Goal: Task Accomplishment & Management: Complete application form

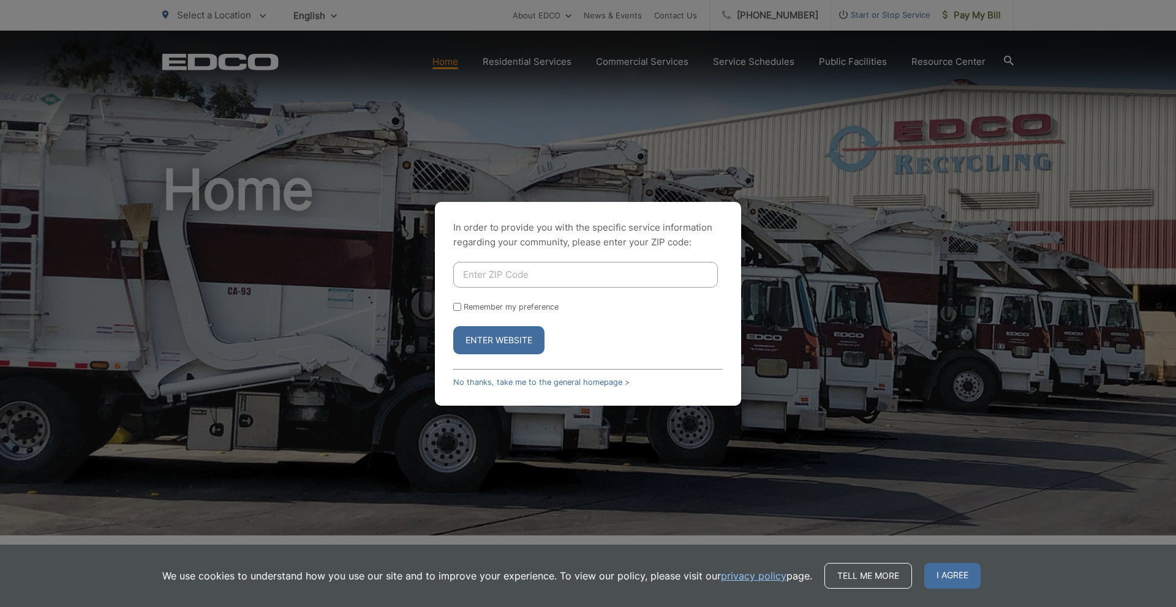
click at [489, 279] on input "Enter ZIP Code" at bounding box center [585, 275] width 265 height 26
type input "2"
type input "90275"
click at [453, 326] on button "Enter Website" at bounding box center [498, 340] width 91 height 28
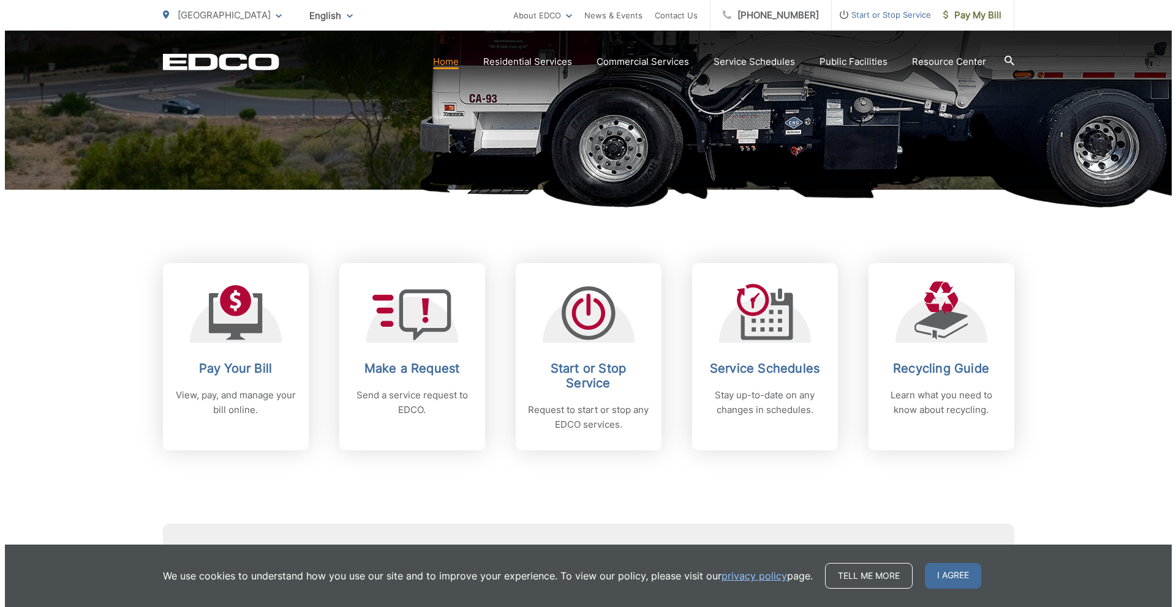
scroll to position [363, 0]
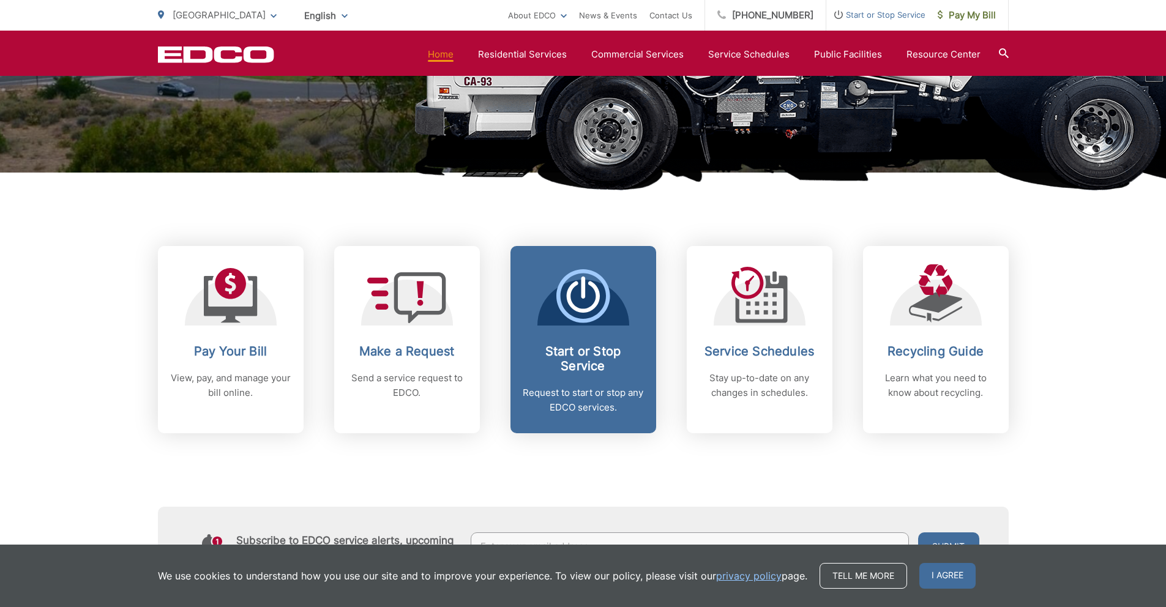
click at [547, 330] on span "Start or Stop Service Request to start or stop any EDCO services." at bounding box center [584, 339] width 146 height 187
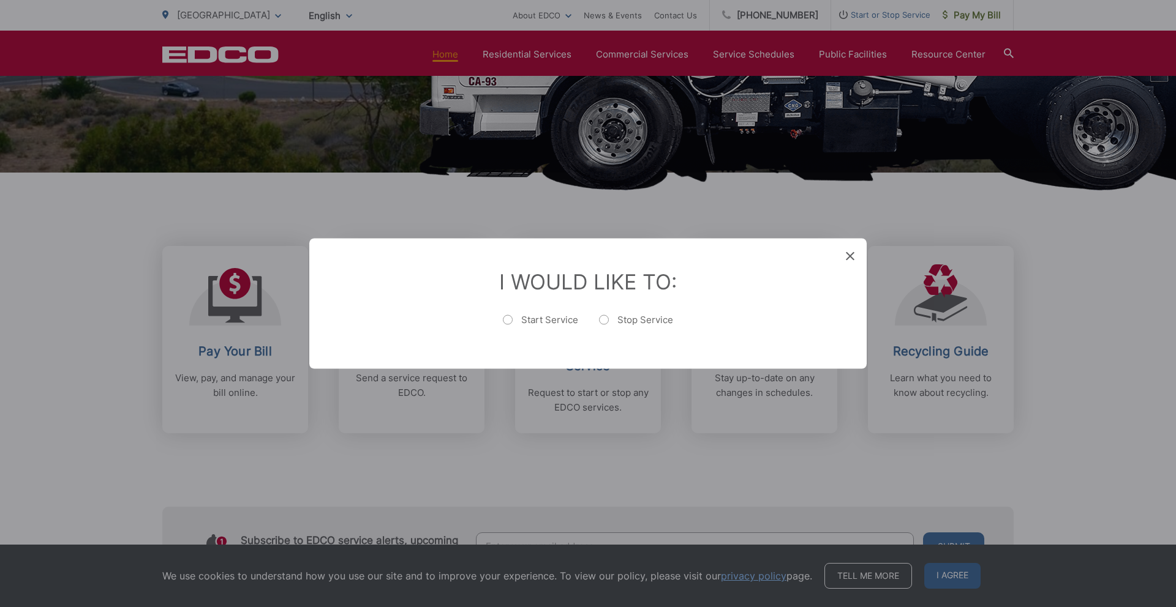
click at [603, 318] on label "Stop Service" at bounding box center [636, 326] width 74 height 24
radio input "true"
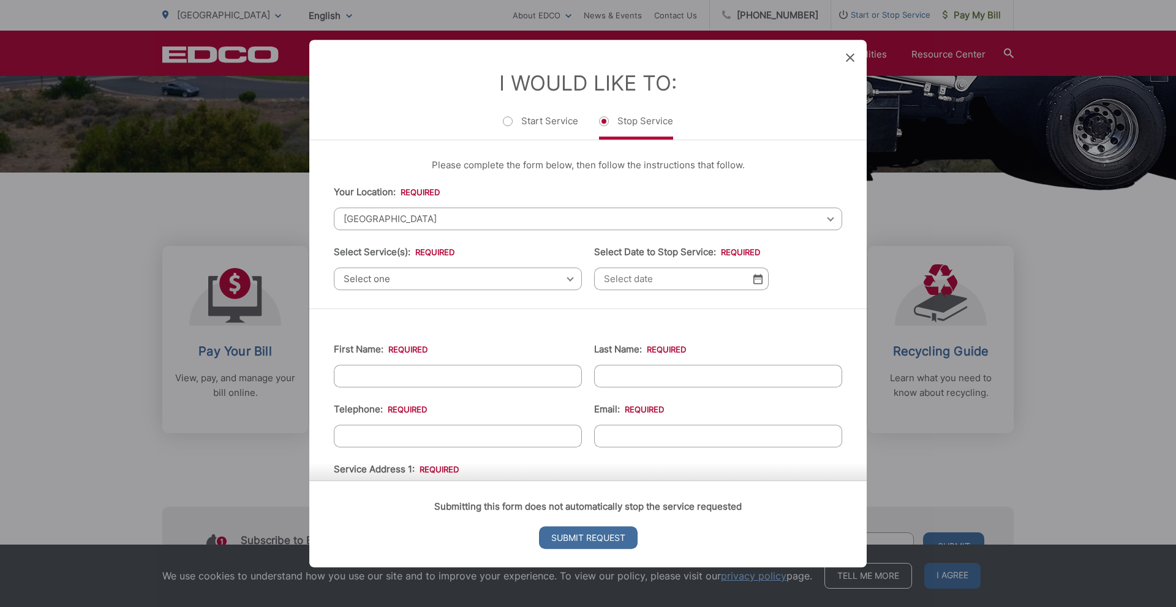
scroll to position [0, 0]
click at [551, 287] on span "Select one" at bounding box center [458, 279] width 248 height 23
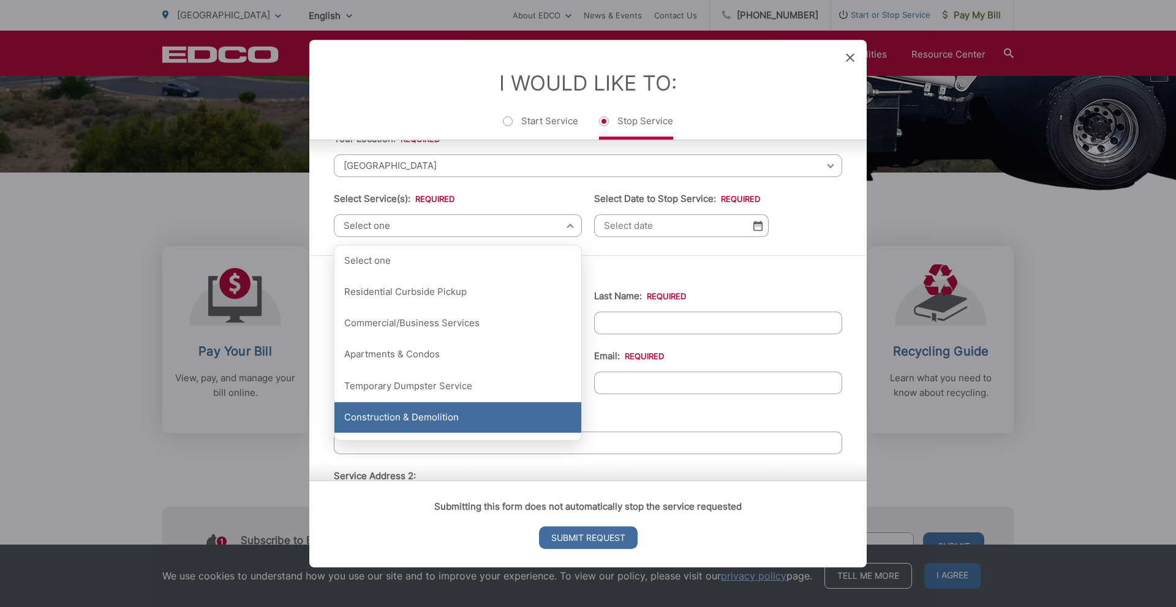
scroll to position [56, 0]
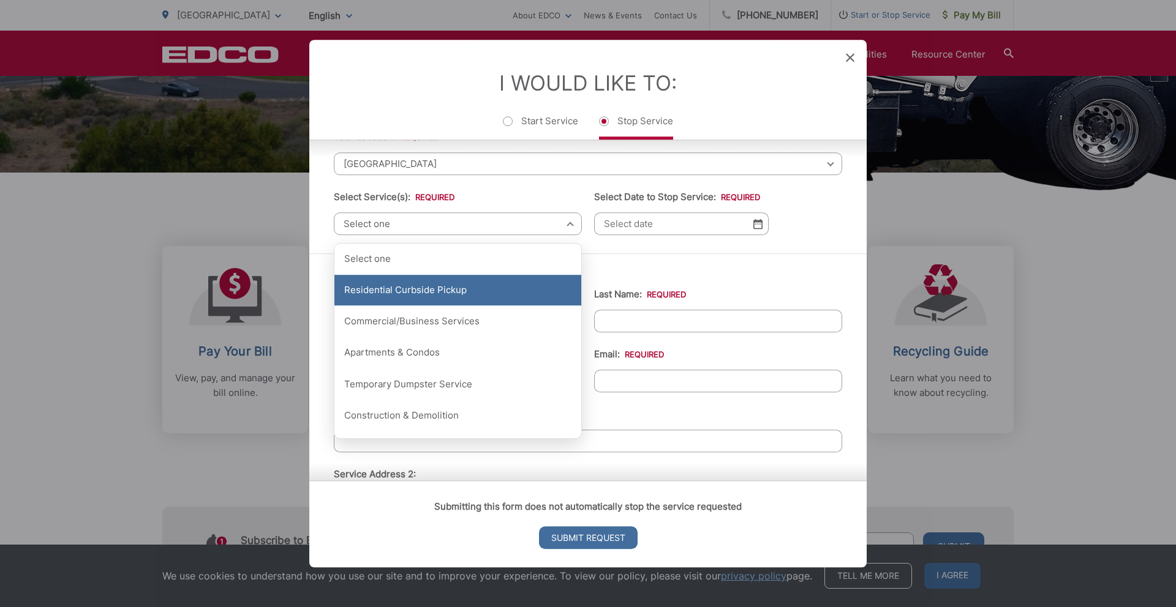
click at [465, 295] on div "Residential Curbside Pickup" at bounding box center [457, 290] width 247 height 31
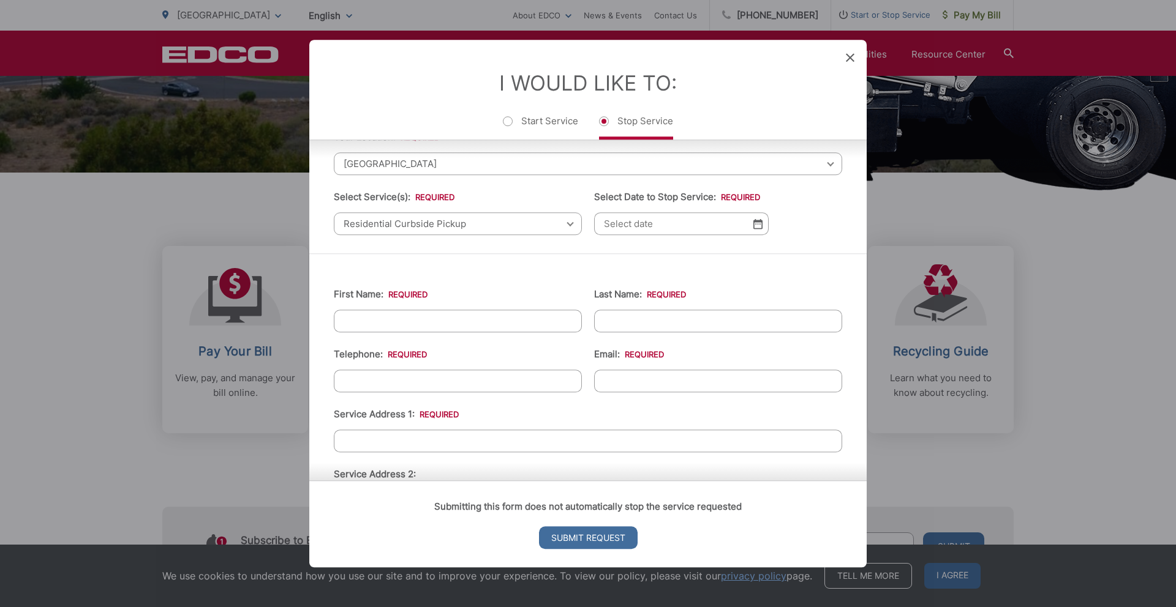
click at [757, 225] on img at bounding box center [757, 224] width 9 height 10
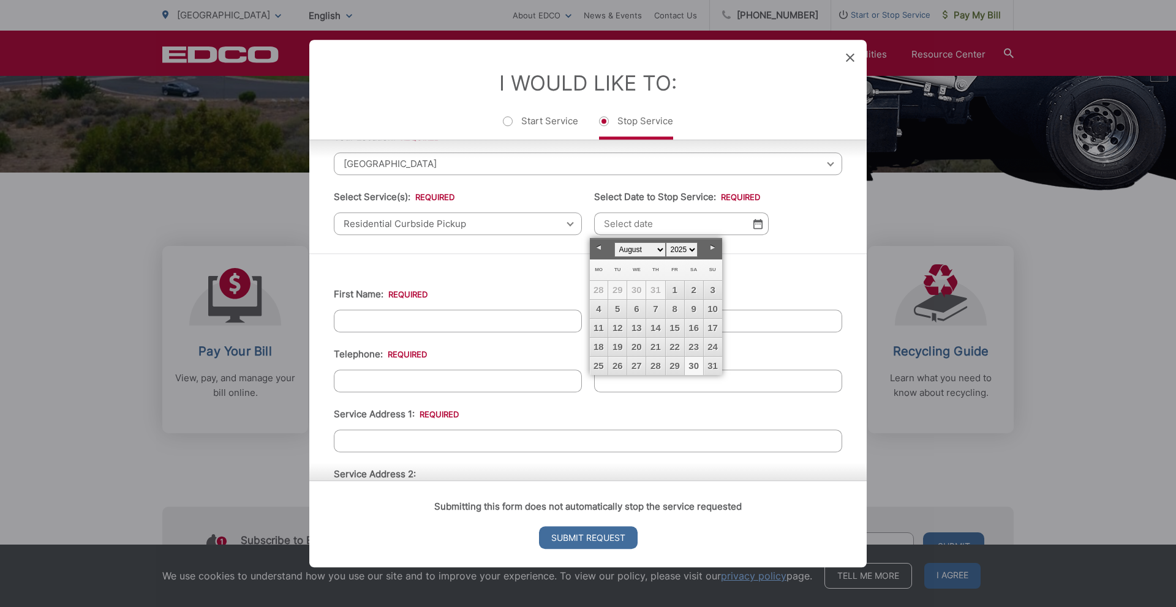
click at [696, 369] on link "30" at bounding box center [694, 366] width 18 height 18
type input "[DATE]"
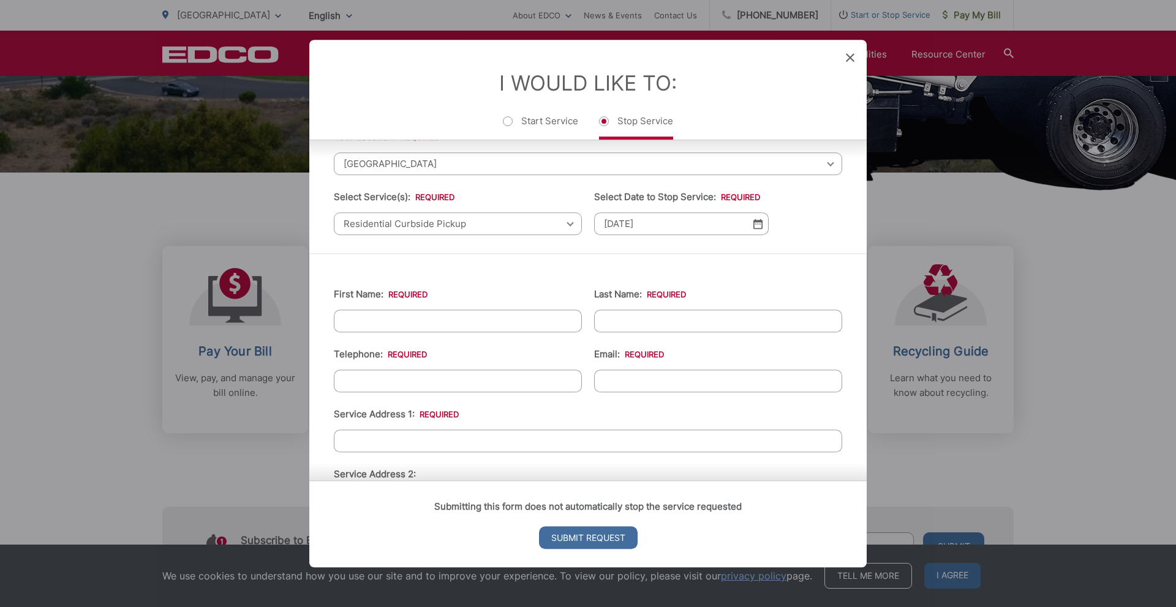
click at [371, 320] on input "First Name: *" at bounding box center [458, 321] width 248 height 23
type input "[PERSON_NAME]"
click at [629, 322] on input "Last Name: *" at bounding box center [718, 321] width 248 height 23
type input "Sun"
click at [497, 374] on input "(___) ___-____" at bounding box center [458, 381] width 248 height 23
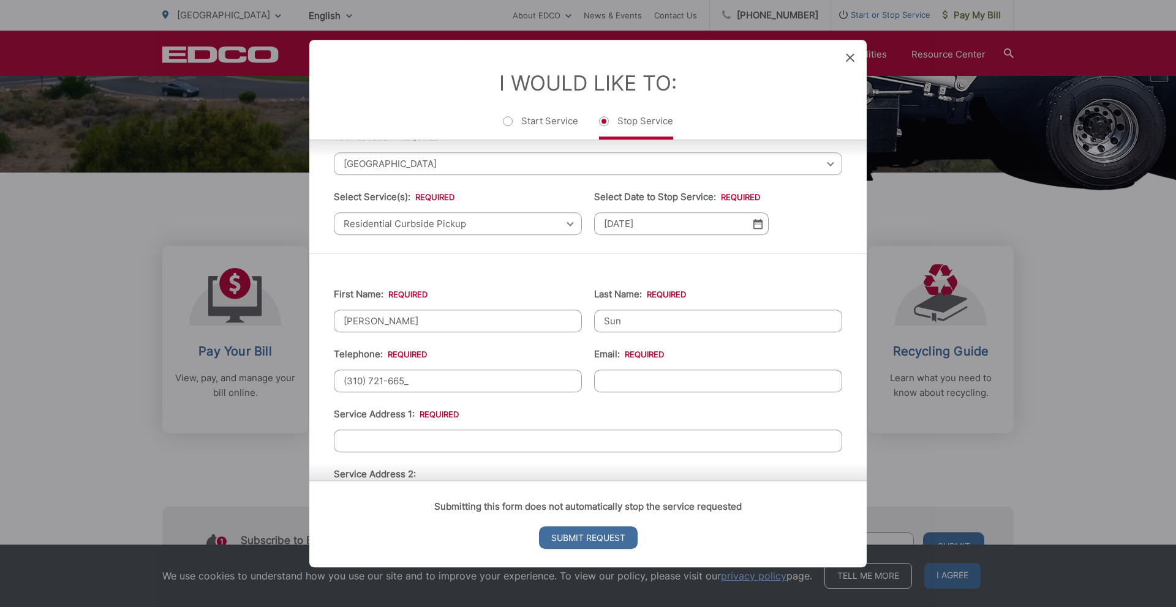
type input "[PHONE_NUMBER]"
click at [626, 383] on input "Email: *" at bounding box center [718, 381] width 248 height 23
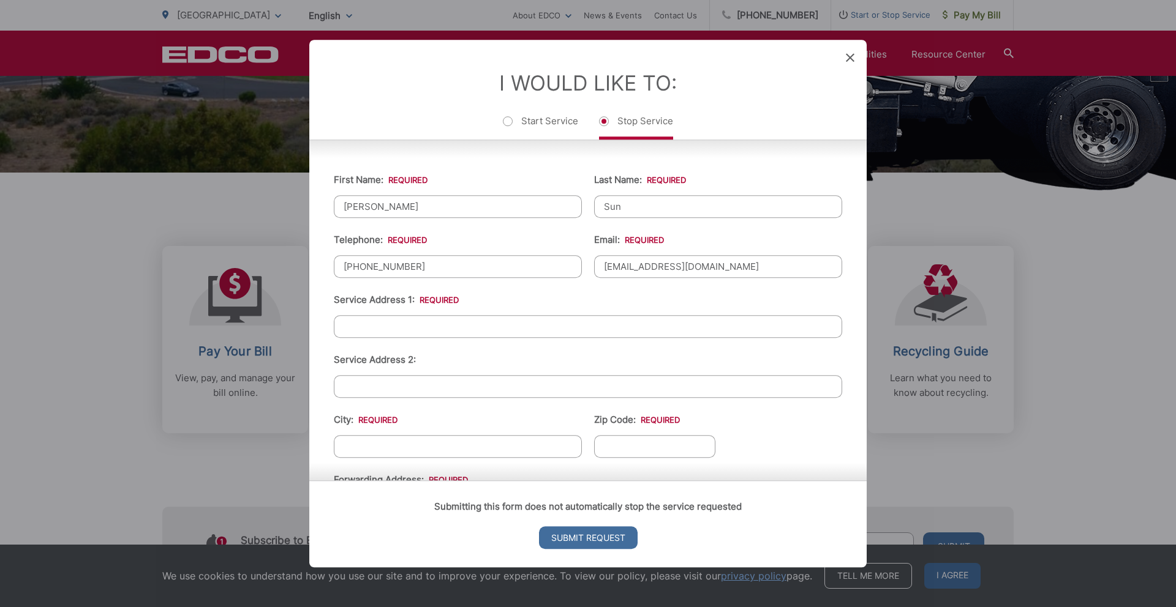
scroll to position [179, 0]
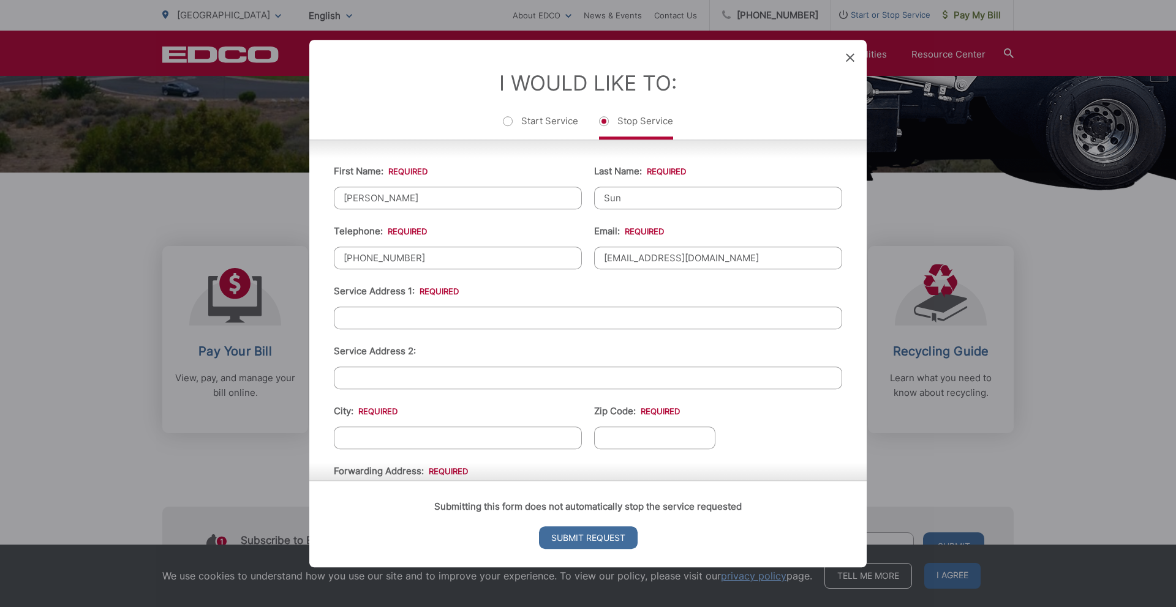
type input "[EMAIL_ADDRESS][DOMAIN_NAME]"
click at [514, 313] on input "Service Address 1: *" at bounding box center [588, 318] width 508 height 23
type input "[STREET_ADDRESS]"
click at [496, 443] on input "City: *" at bounding box center [458, 438] width 248 height 23
type input "[GEOGRAPHIC_DATA]"
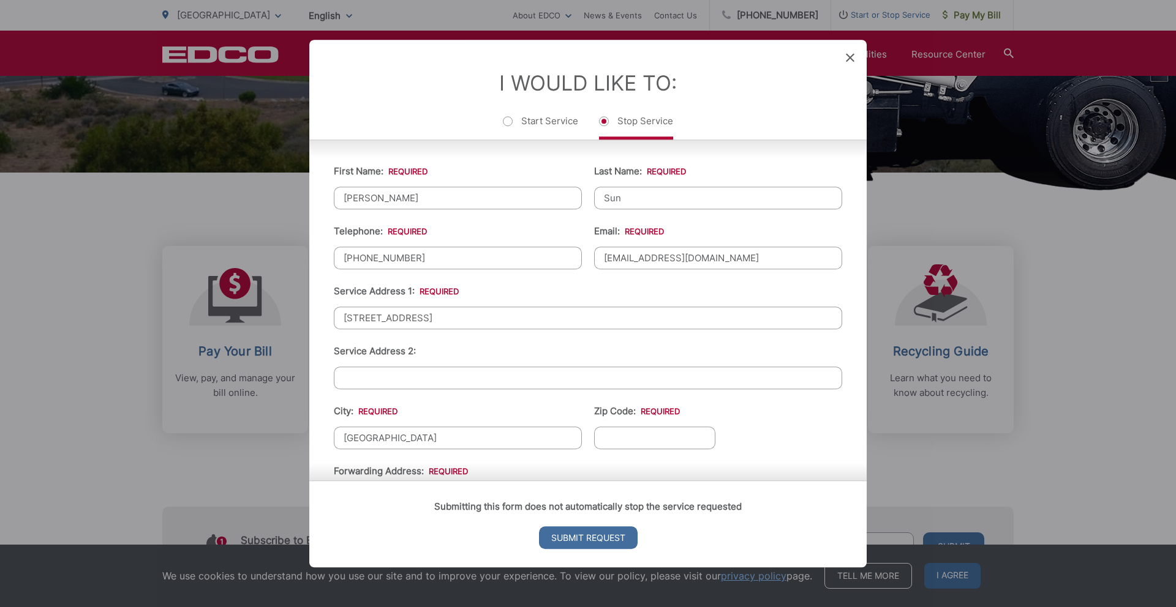
click at [633, 444] on input "Zip Code: *" at bounding box center [654, 438] width 121 height 23
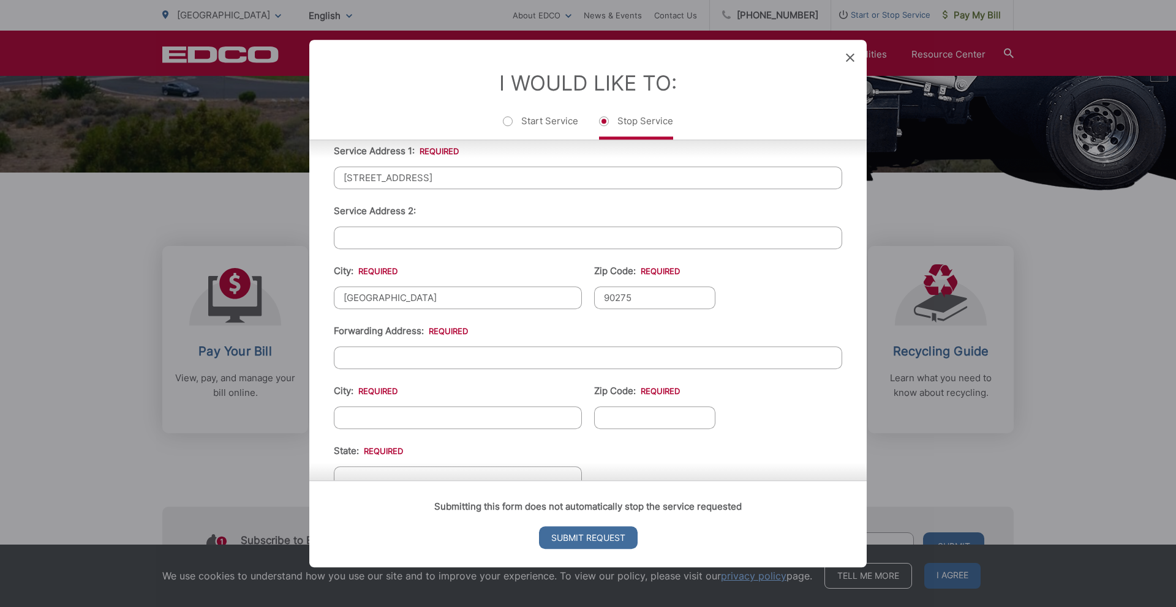
scroll to position [328, 0]
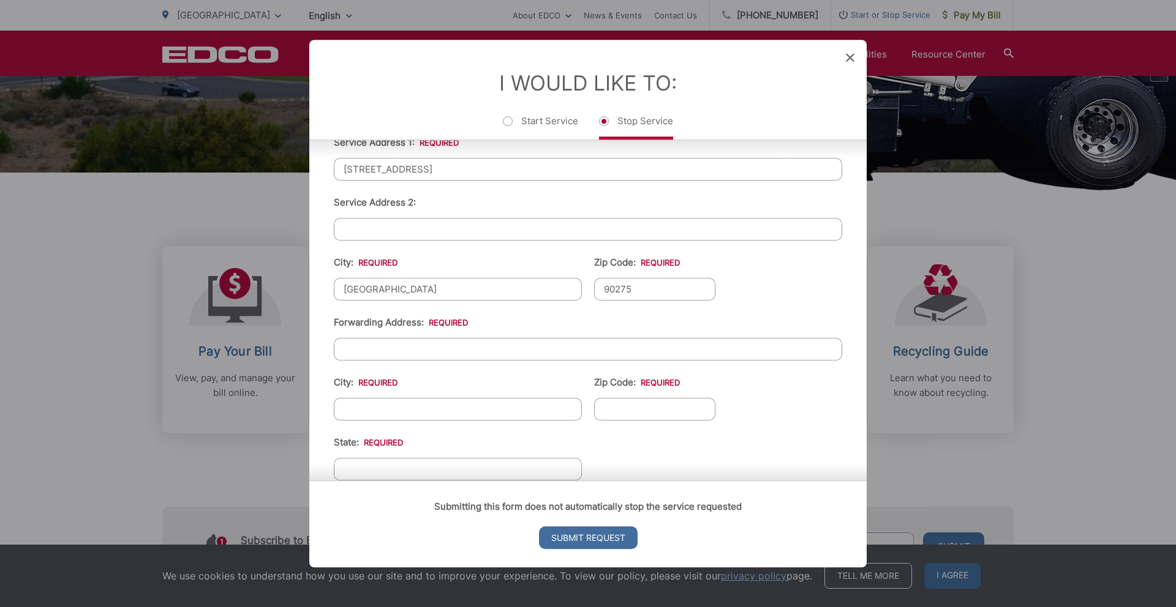
type input "90275"
click at [552, 355] on input "Forwarding Address: *" at bounding box center [588, 349] width 508 height 23
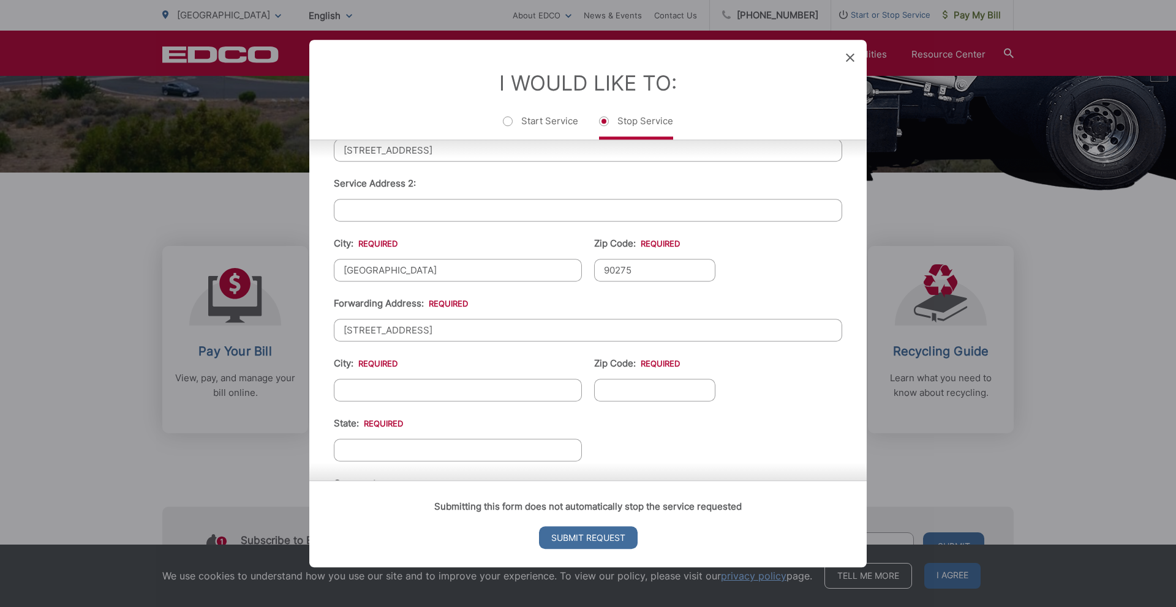
scroll to position [341, 0]
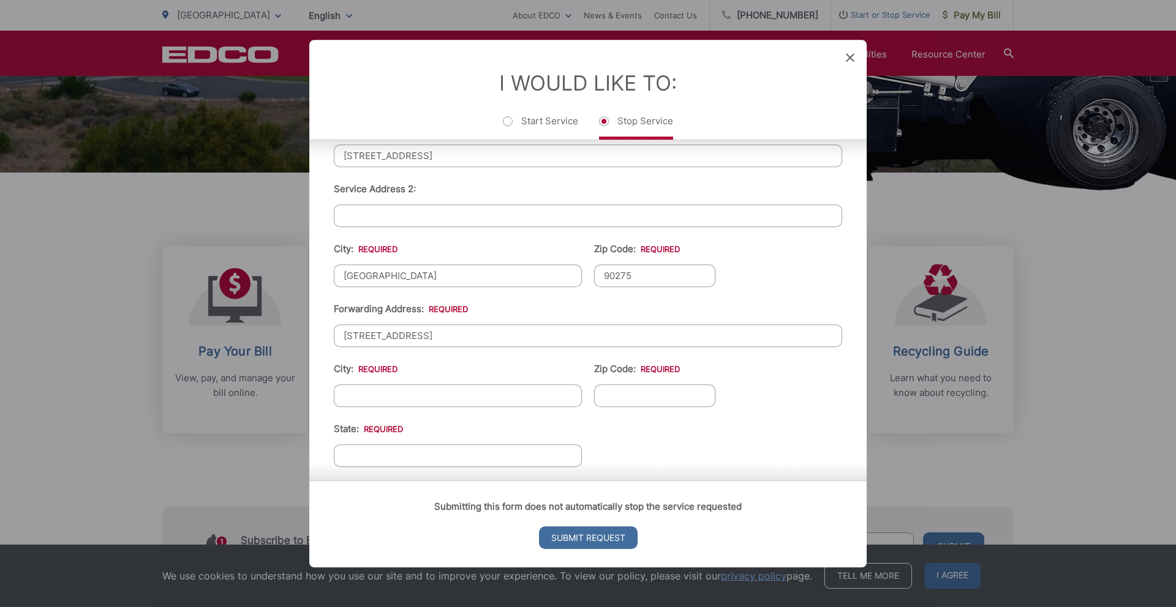
type input "19191 Harvard Ave"
click at [492, 397] on input "City: *" at bounding box center [458, 396] width 248 height 23
type input "Irvine"
click at [611, 397] on input "Zip Code: *" at bounding box center [654, 396] width 121 height 23
type input "92612"
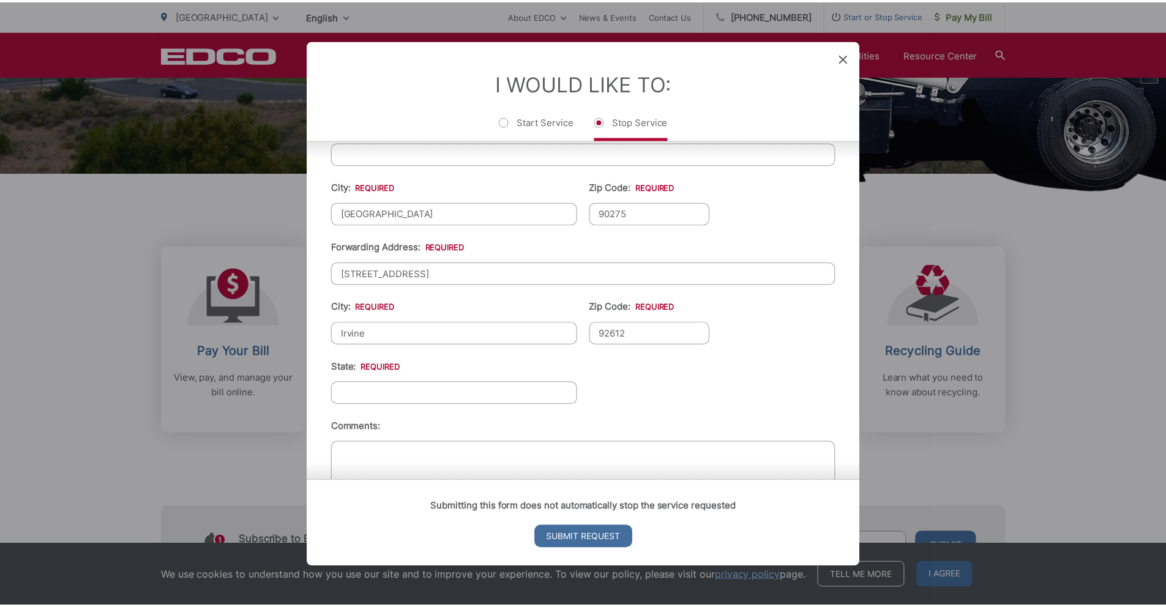
scroll to position [391, 0]
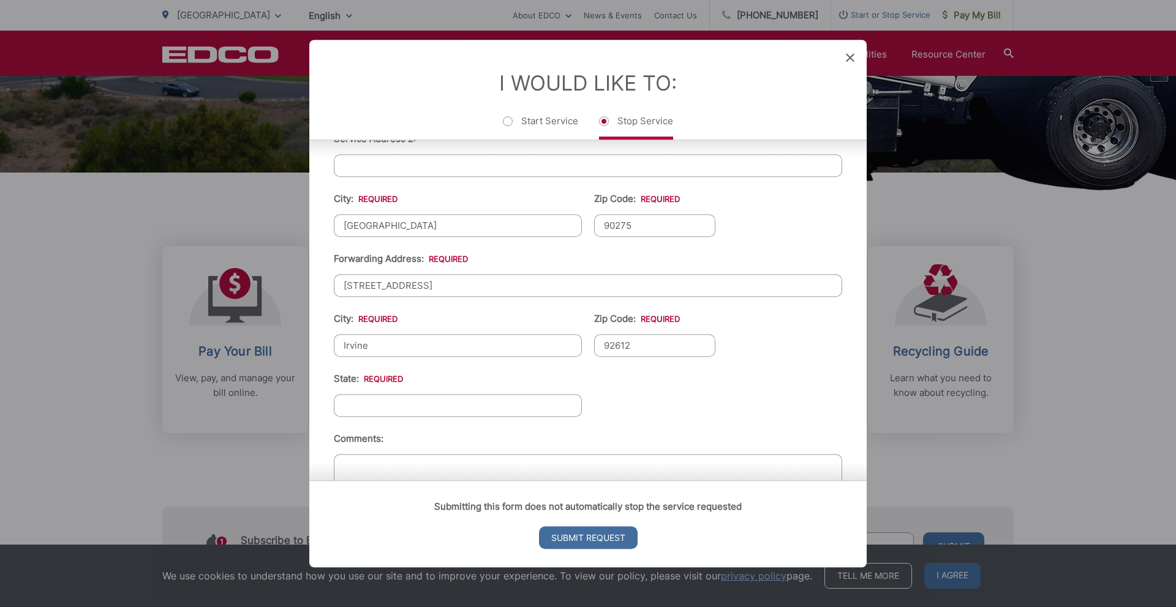
drag, startPoint x: 642, startPoint y: 346, endPoint x: 570, endPoint y: 342, distance: 72.4
click at [570, 342] on ul "First Name: * Teresa Last Name: * Sun Telephone: * (310) 721-6652 Email: * mych…" at bounding box center [588, 234] width 508 height 595
drag, startPoint x: 410, startPoint y: 341, endPoint x: 332, endPoint y: 337, distance: 78.5
click at [332, 337] on div "First Name: * Teresa Last Name: * Sun Telephone: * (310) 721-6652 Email: * mych…" at bounding box center [587, 234] width 557 height 633
drag, startPoint x: 443, startPoint y: 287, endPoint x: 308, endPoint y: 282, distance: 134.8
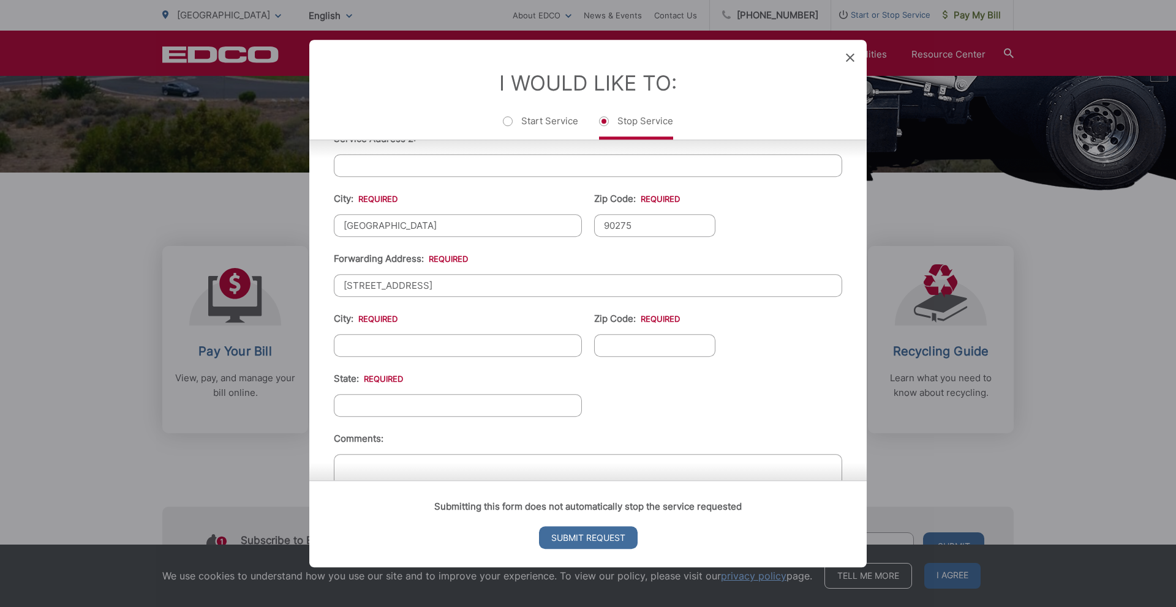
click at [308, 282] on div "Entry Status None In Progress Completed None None In Progress Completed I Would…" at bounding box center [588, 303] width 1176 height 607
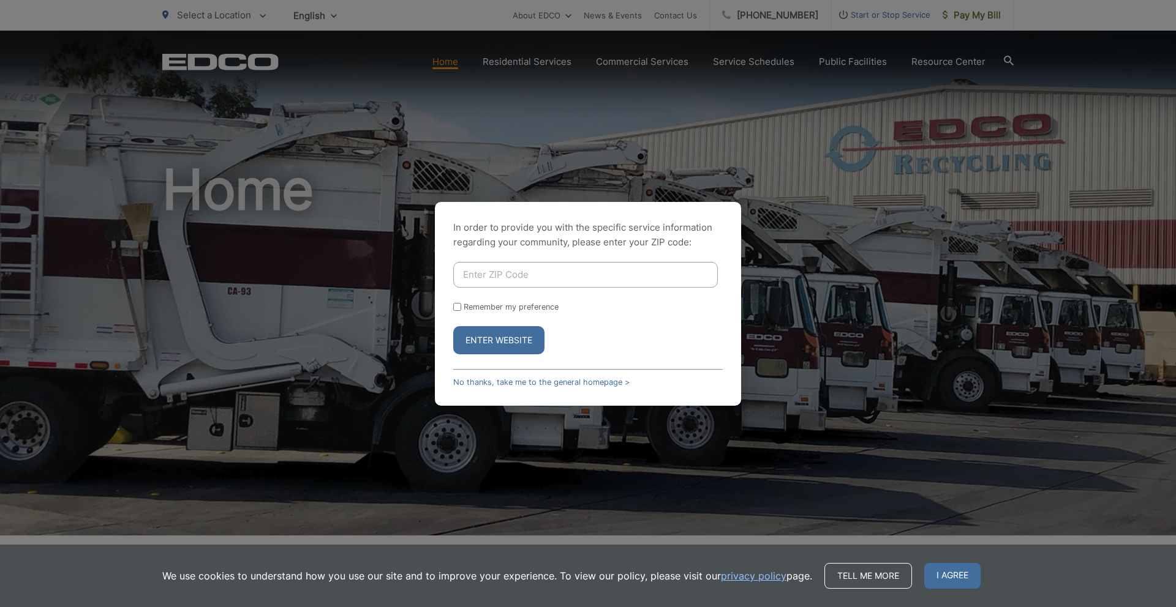
click at [560, 276] on input "Enter ZIP Code" at bounding box center [585, 275] width 265 height 26
type input "90275"
click at [519, 331] on button "Enter Website" at bounding box center [498, 340] width 91 height 28
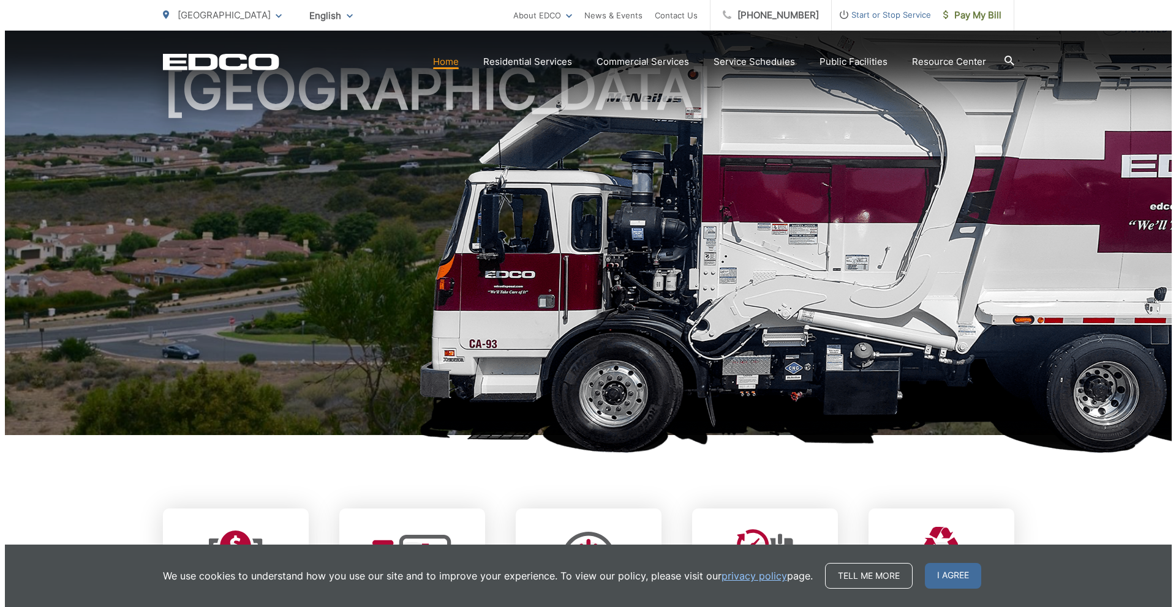
scroll to position [355, 0]
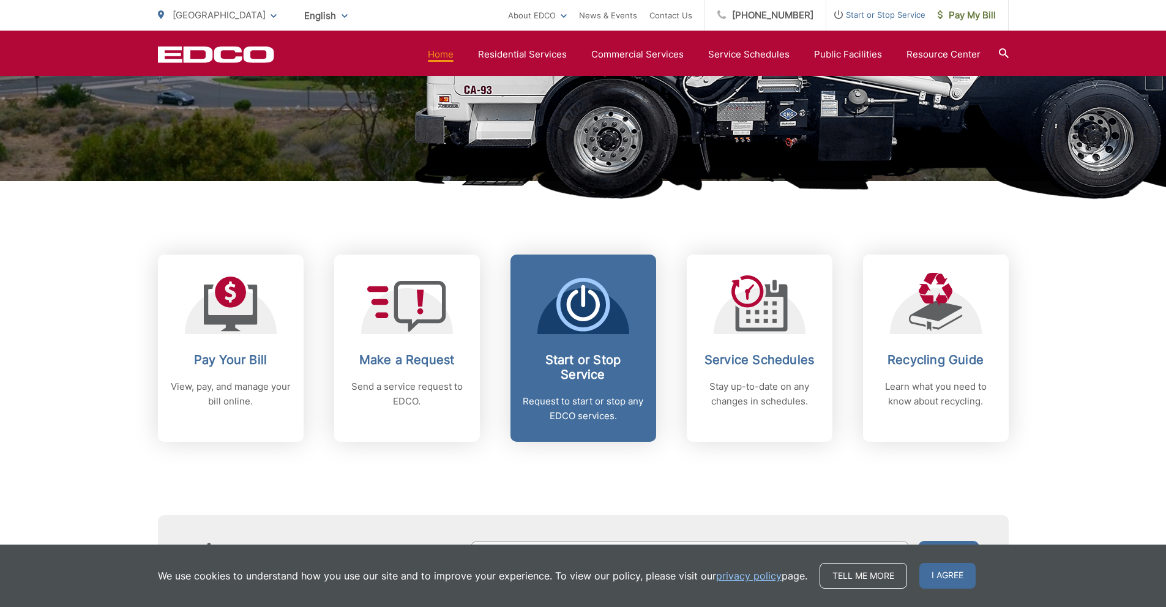
click at [606, 343] on span "Start or Stop Service Request to start or stop any EDCO services." at bounding box center [584, 348] width 146 height 187
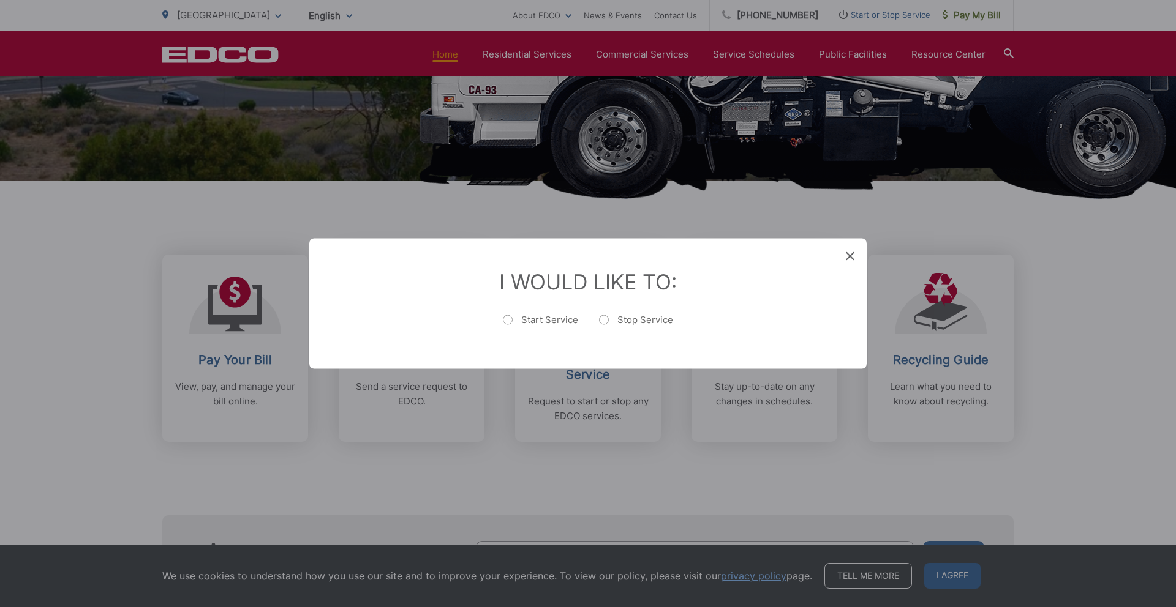
click at [603, 322] on label "Stop Service" at bounding box center [636, 326] width 74 height 24
radio input "true"
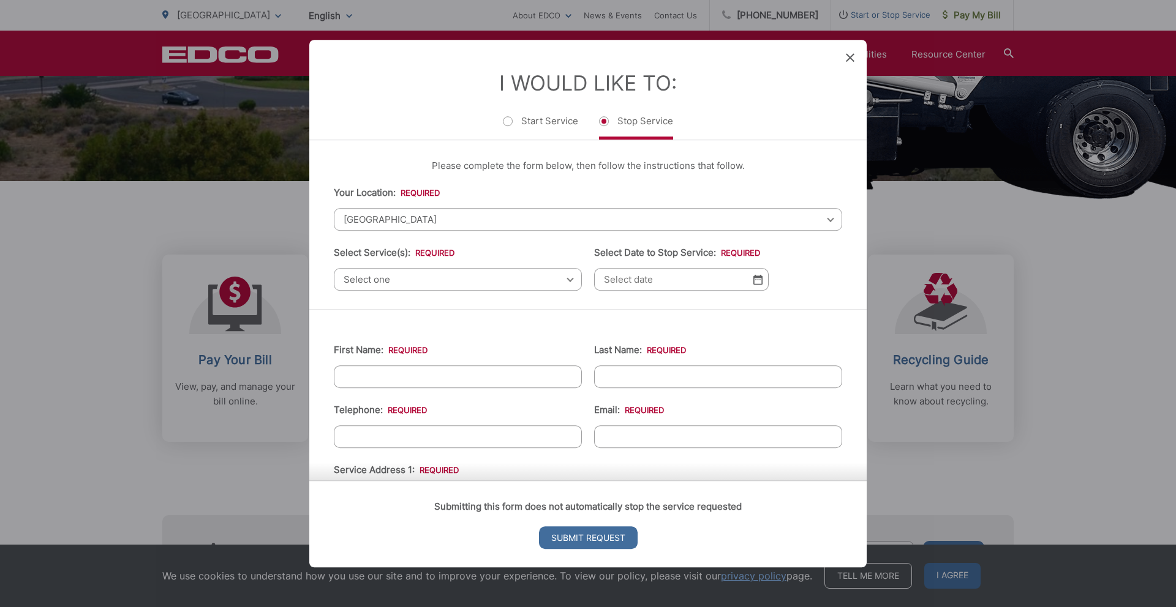
click at [490, 281] on span "Select one" at bounding box center [458, 279] width 248 height 23
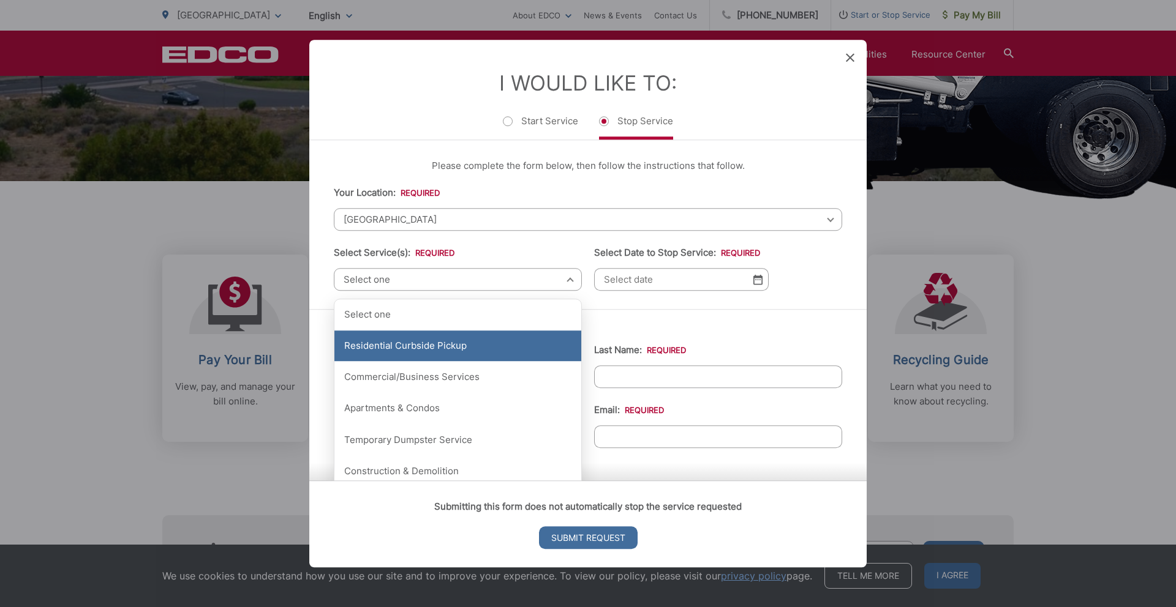
click at [469, 339] on div "Residential Curbside Pickup" at bounding box center [457, 346] width 247 height 31
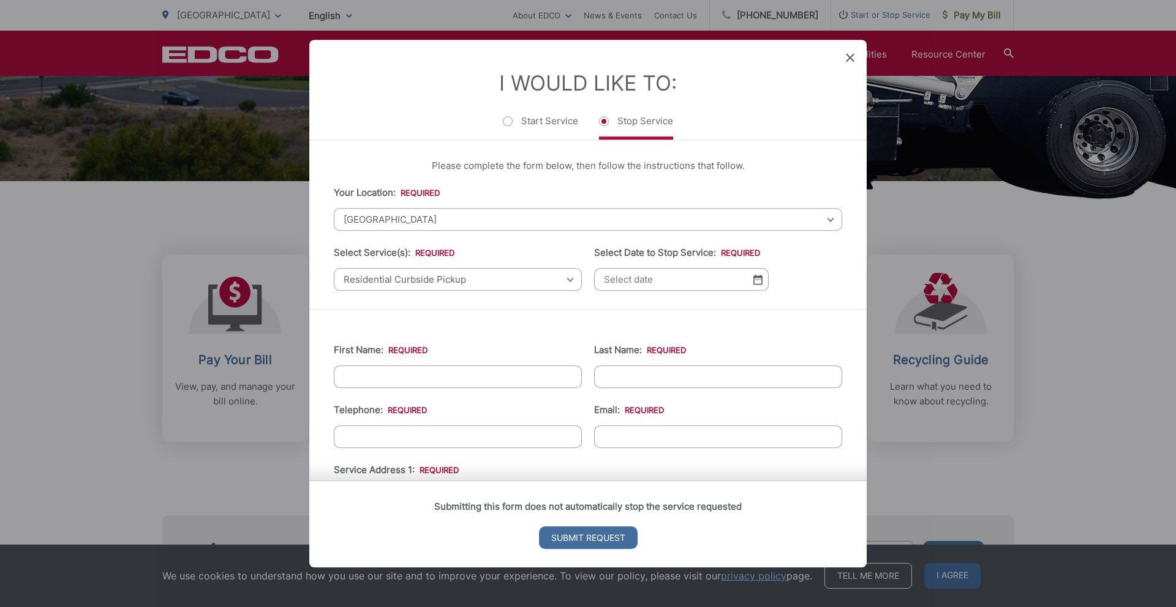
click at [667, 278] on input "Select Date to Stop Service: *" at bounding box center [681, 279] width 175 height 23
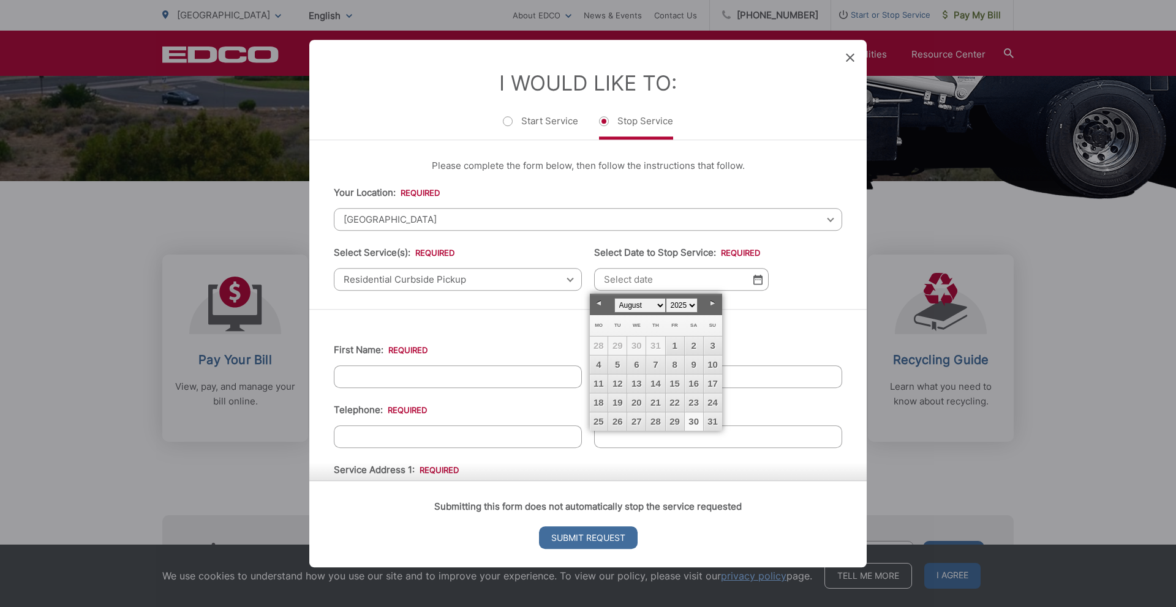
click at [690, 422] on link "30" at bounding box center [694, 422] width 18 height 18
type input "[DATE]"
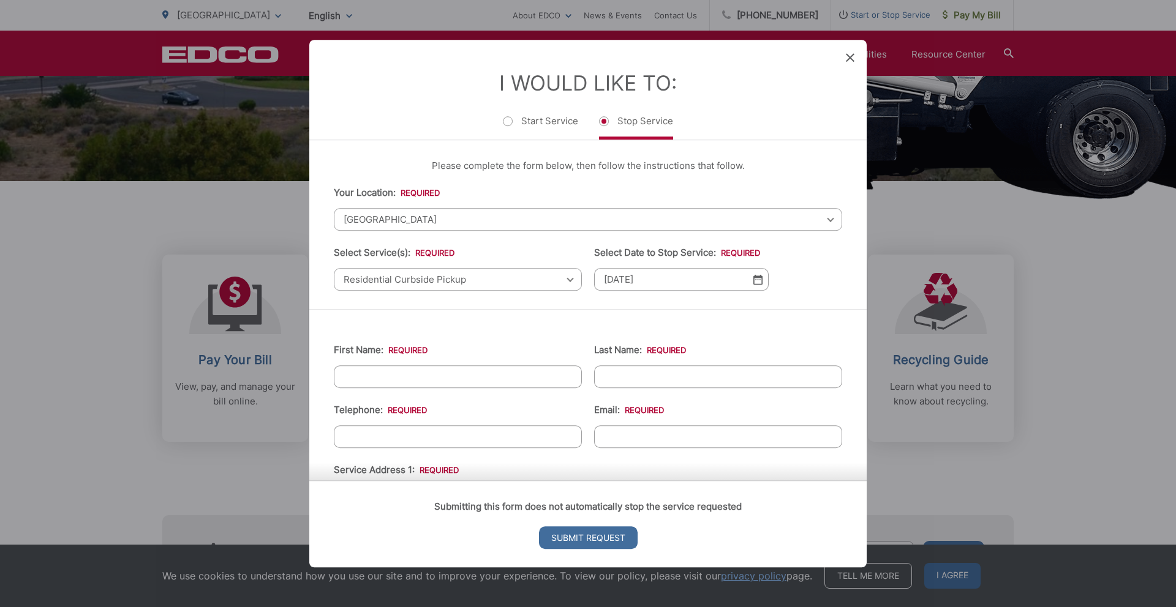
click at [456, 383] on input "First Name: *" at bounding box center [458, 377] width 248 height 23
type input "[PERSON_NAME]"
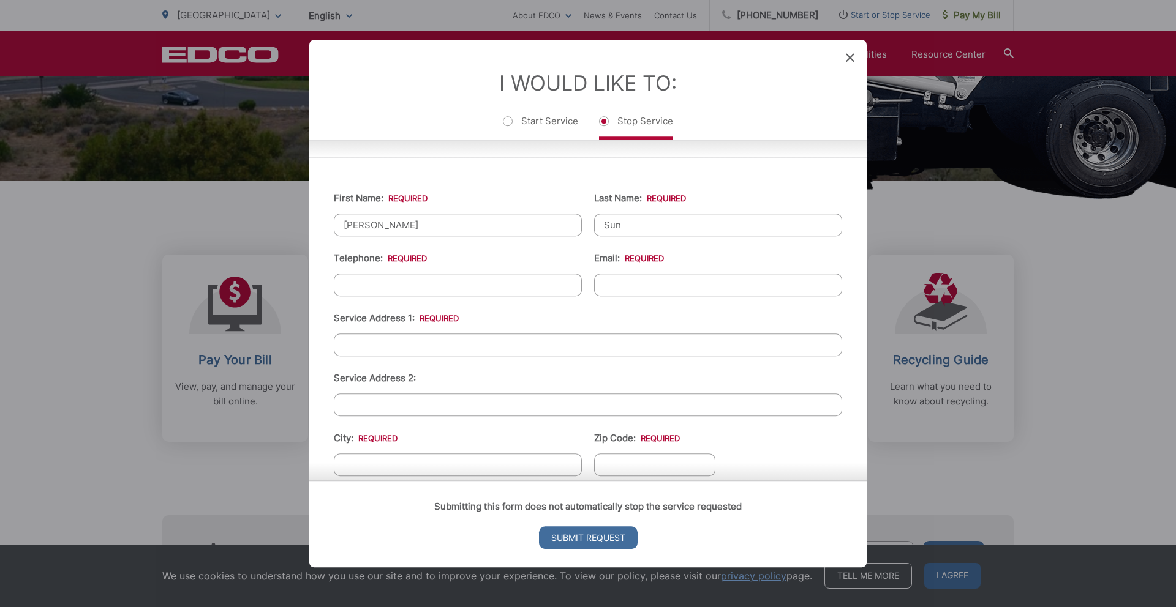
scroll to position [187, 0]
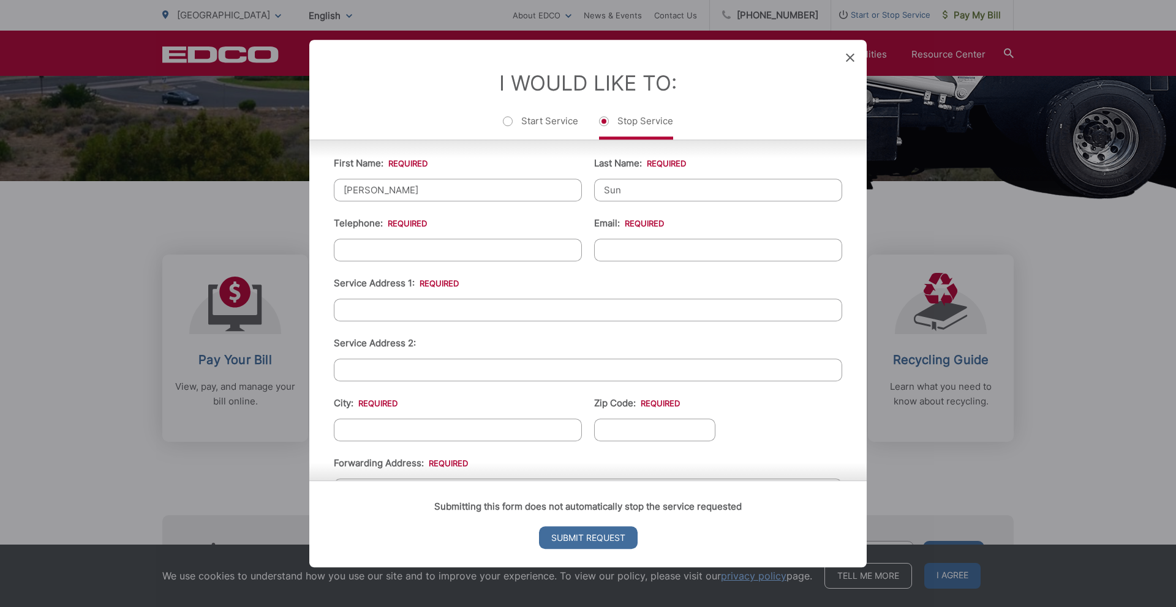
type input "Sun"
click at [516, 252] on input "(___) ___-____" at bounding box center [458, 250] width 248 height 23
type input "[PHONE_NUMBER]"
click at [680, 253] on input "Email: *" at bounding box center [718, 250] width 248 height 23
type input "[EMAIL_ADDRESS][DOMAIN_NAME]"
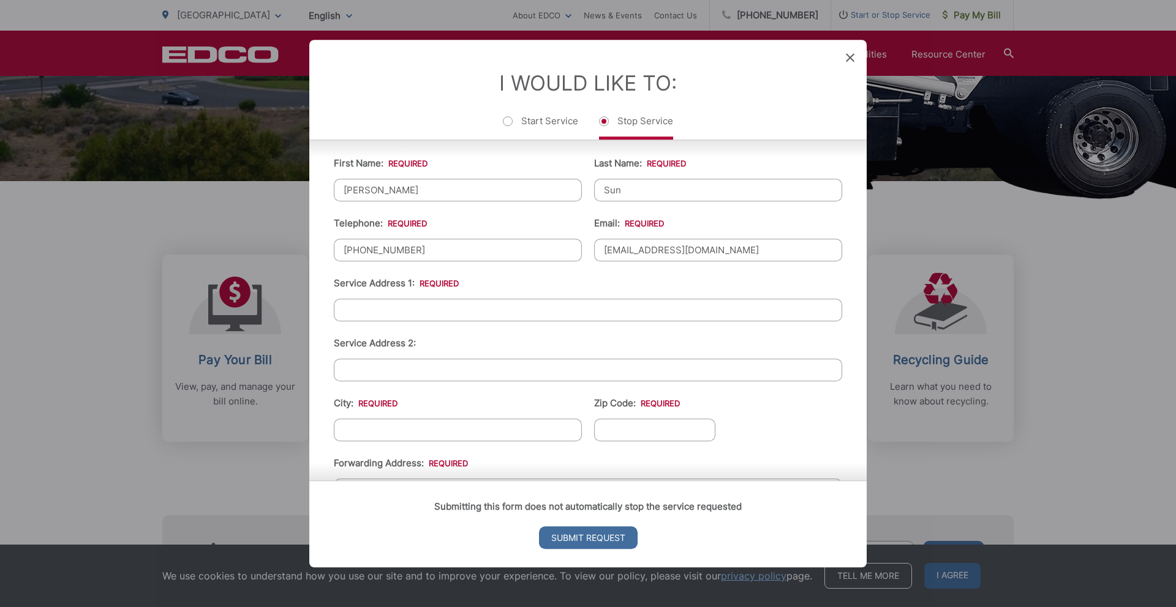
click at [628, 299] on input "Service Address 1: *" at bounding box center [588, 310] width 508 height 23
type input "[STREET_ADDRESS]"
click at [615, 369] on input "Service Address 2:" at bounding box center [588, 370] width 508 height 23
click at [568, 426] on input "City: *" at bounding box center [458, 430] width 248 height 23
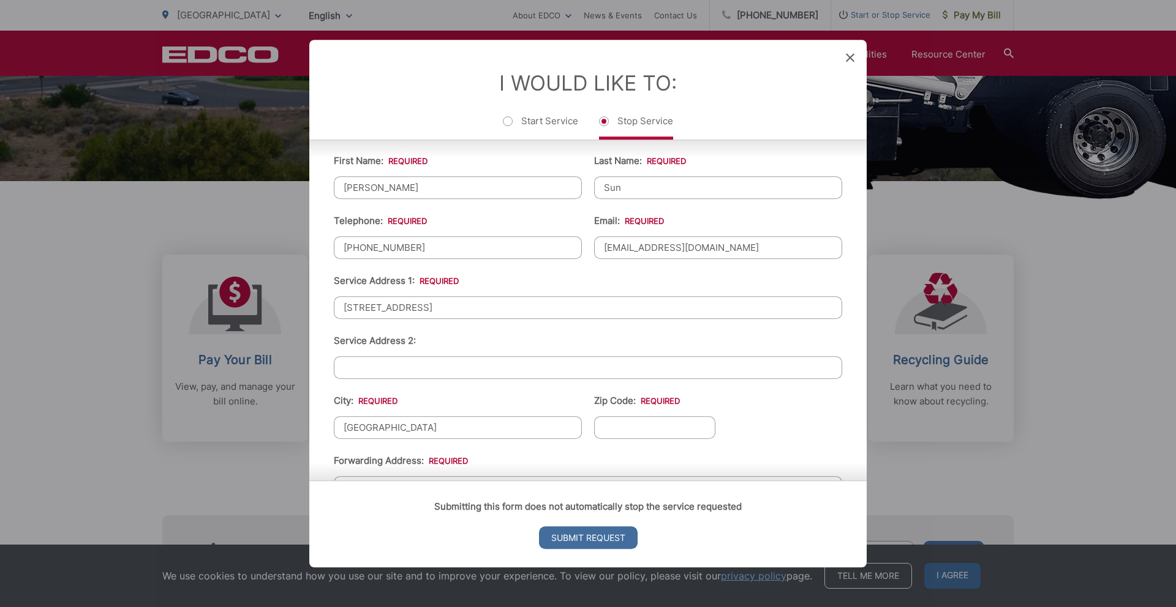
type input "[GEOGRAPHIC_DATA]"
click at [673, 424] on input "Zip Code: *" at bounding box center [654, 427] width 121 height 23
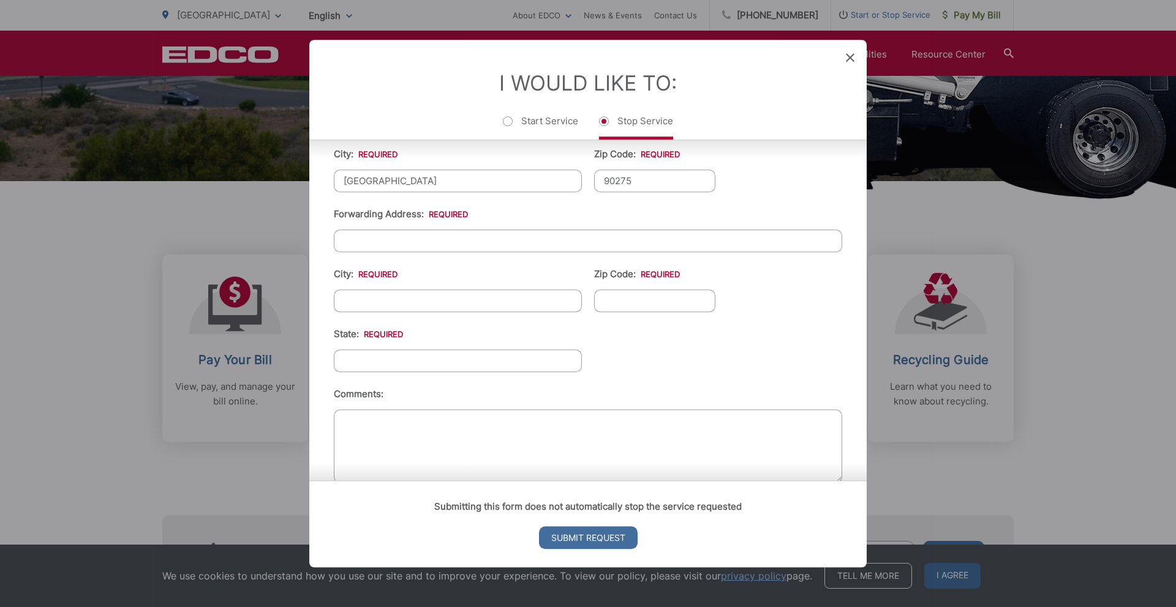
type input "90275"
click at [487, 233] on input "Forwarding Address: *" at bounding box center [588, 241] width 508 height 23
type input "[STREET_ADDRESS][PERSON_NAME]"
type input "Leander"
type input "78641"
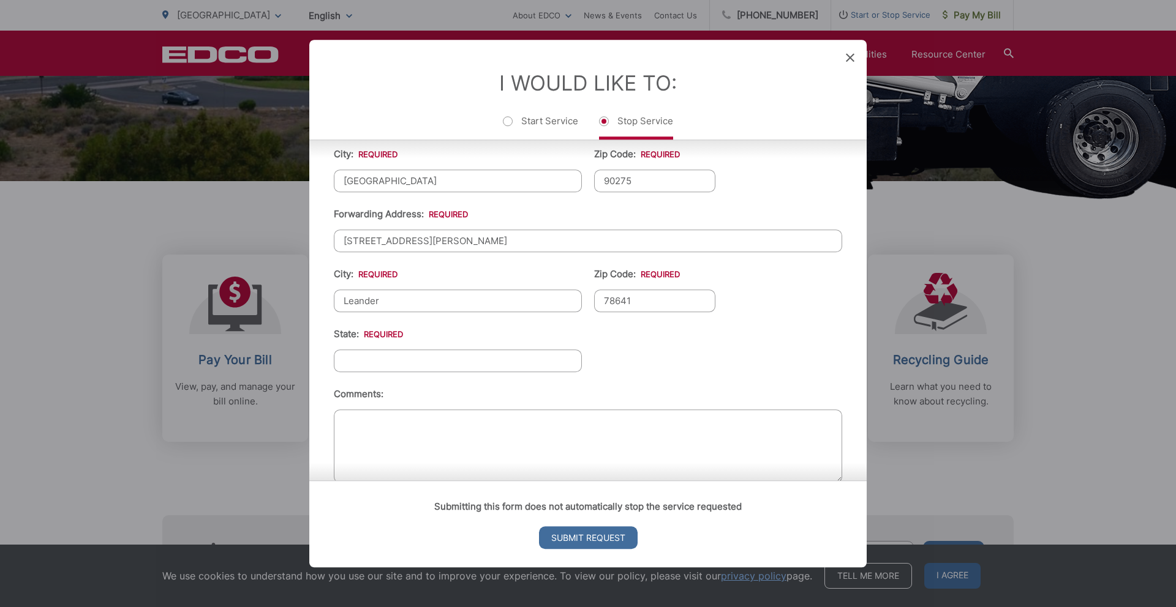
click at [389, 358] on input "State: *" at bounding box center [458, 361] width 248 height 23
type input "[US_STATE]"
click at [423, 438] on textarea "Comments:" at bounding box center [588, 446] width 508 height 73
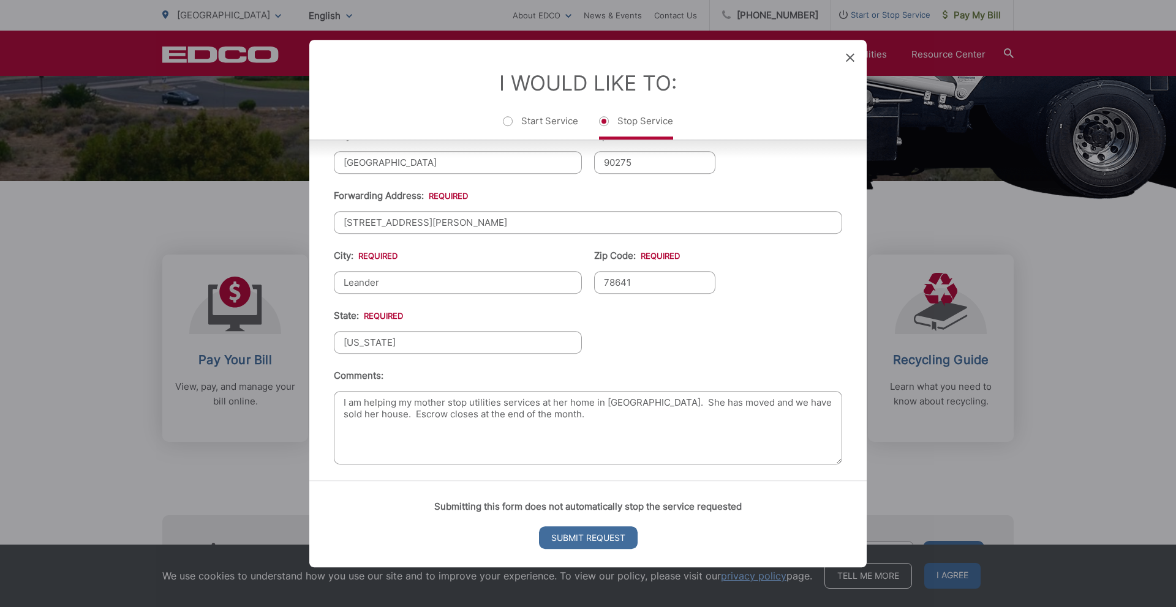
scroll to position [461, 0]
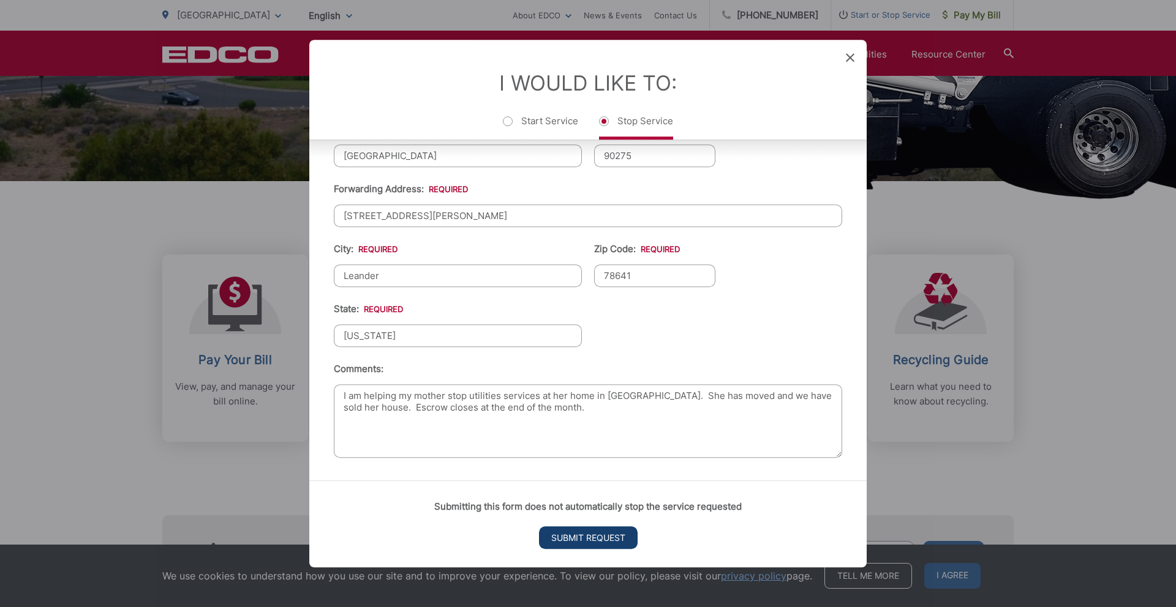
type textarea "I am helping my mother stop utilities services at her home in [GEOGRAPHIC_DATA]…"
click at [590, 539] on input "Submit Request" at bounding box center [588, 538] width 99 height 23
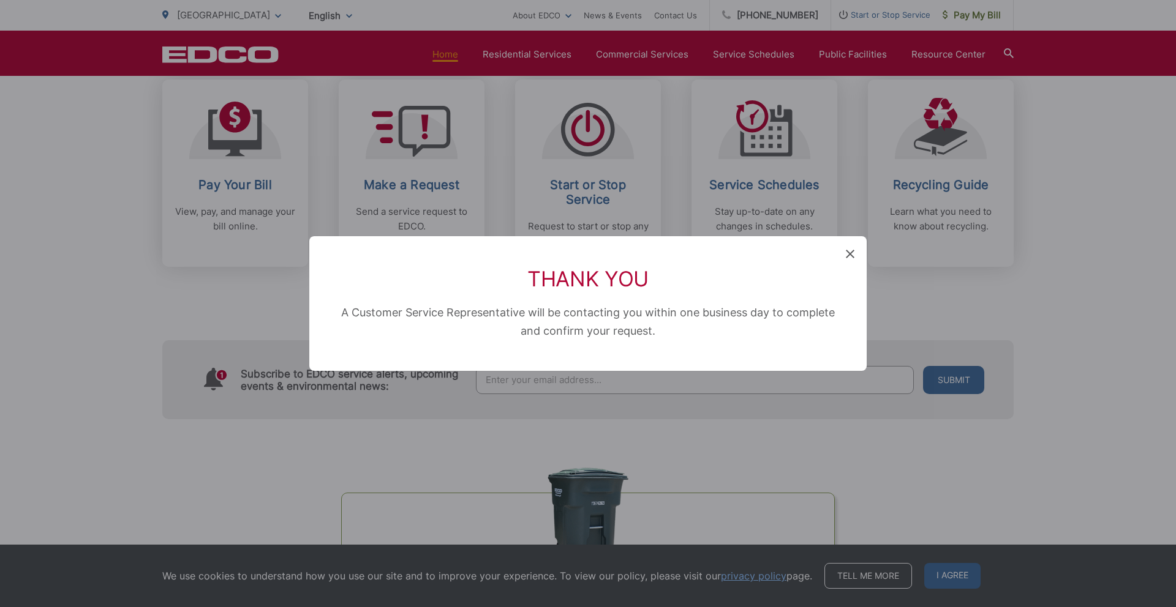
scroll to position [0, 0]
click at [851, 257] on icon at bounding box center [850, 254] width 9 height 9
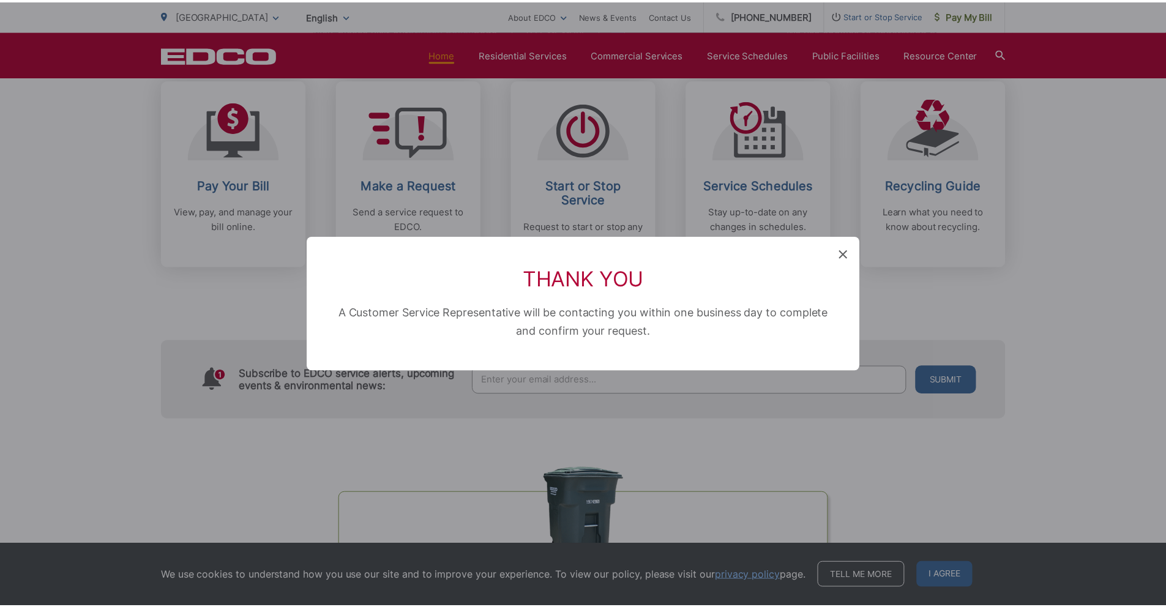
scroll to position [355, 0]
